Goal: Navigation & Orientation: Find specific page/section

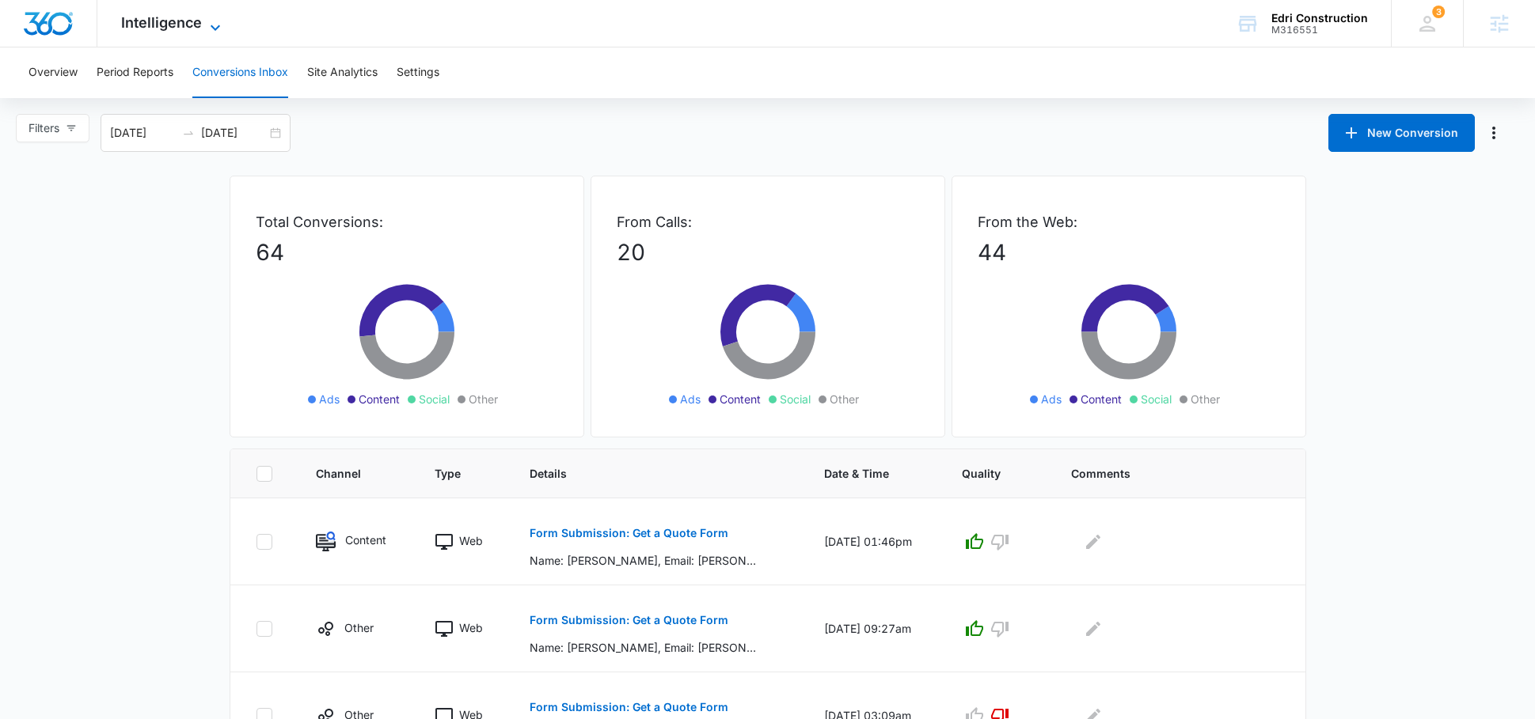
scroll to position [333, 0]
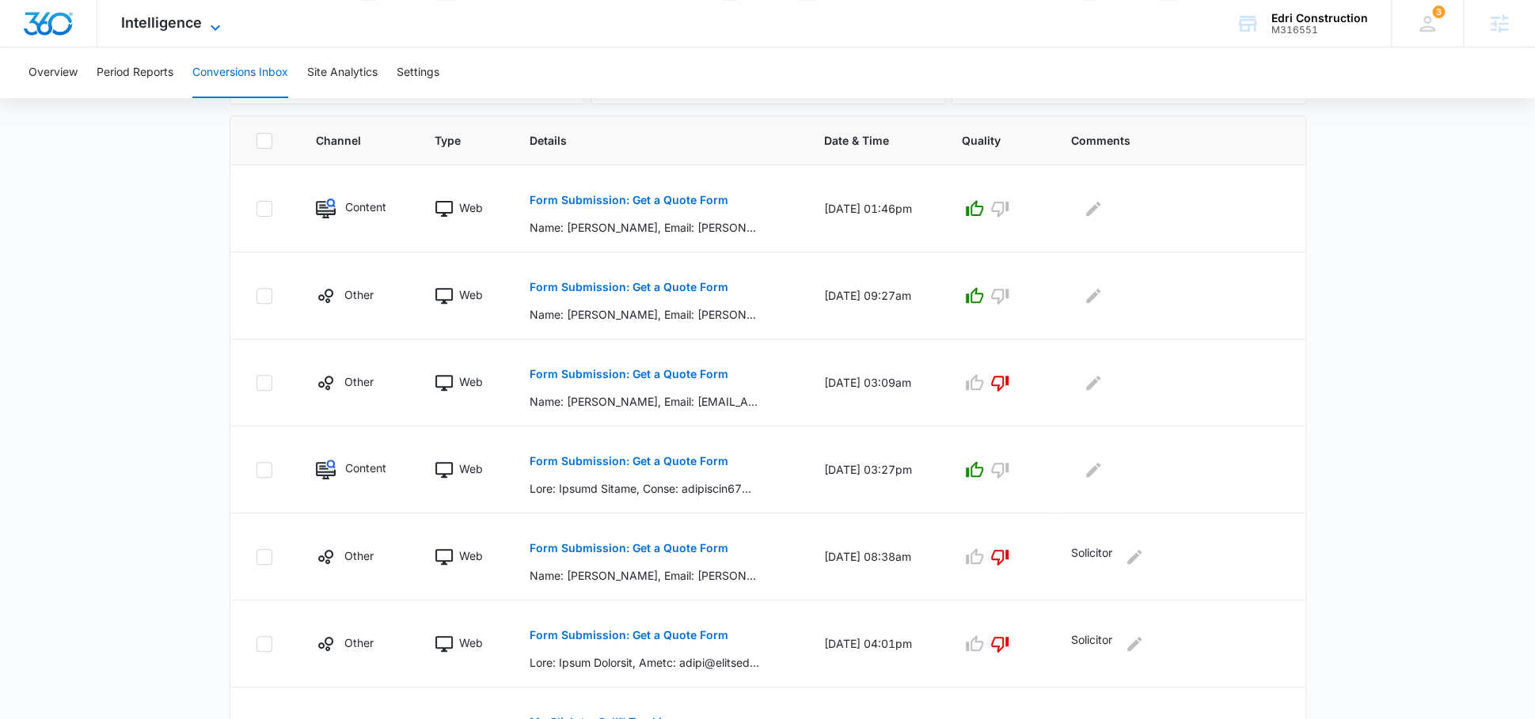
click at [197, 30] on div "Intelligence Apps Reputation Websites Forms CRM Email Social Payments POS Conte…" at bounding box center [172, 23] width 151 height 47
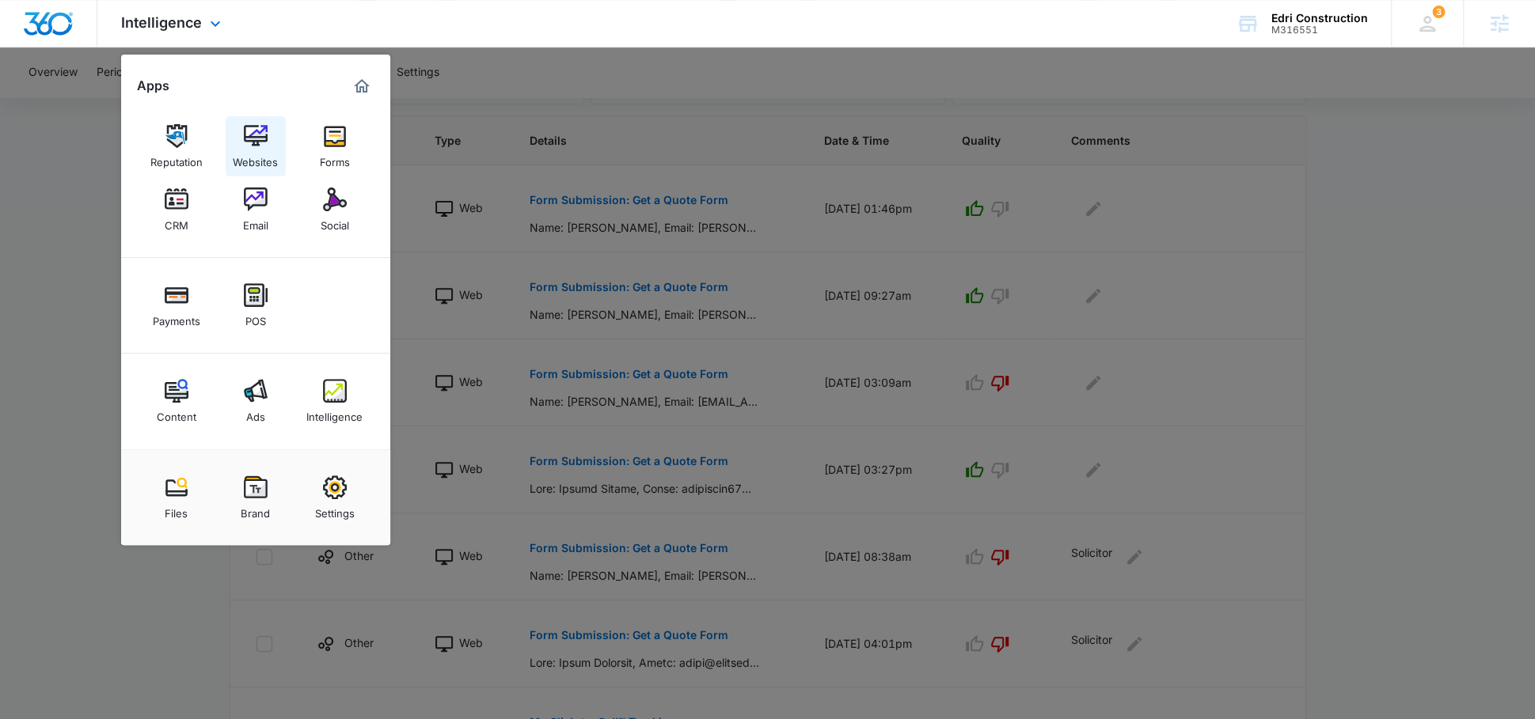
click at [240, 146] on link "Websites" at bounding box center [256, 146] width 60 height 60
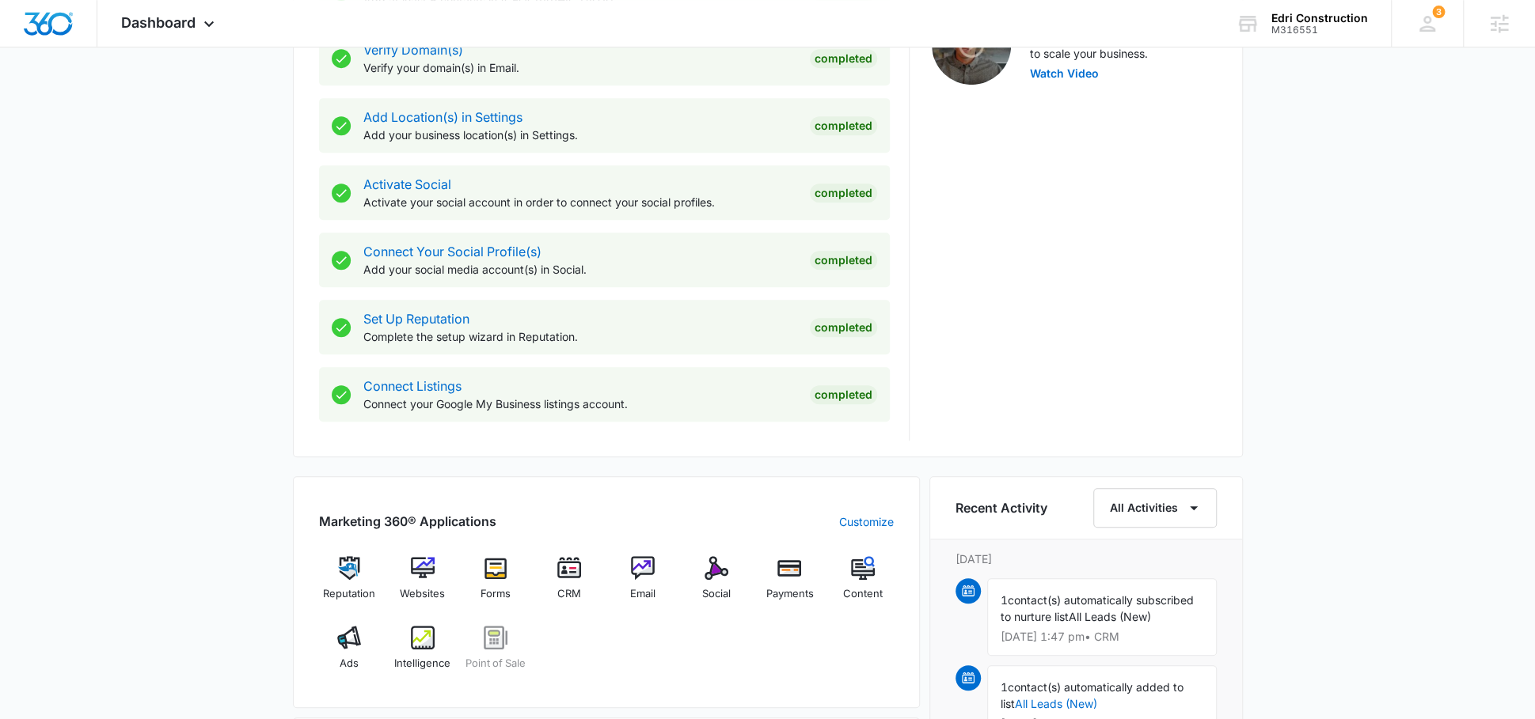
scroll to position [556, 0]
click at [426, 572] on img at bounding box center [423, 568] width 24 height 24
